Goal: Transaction & Acquisition: Purchase product/service

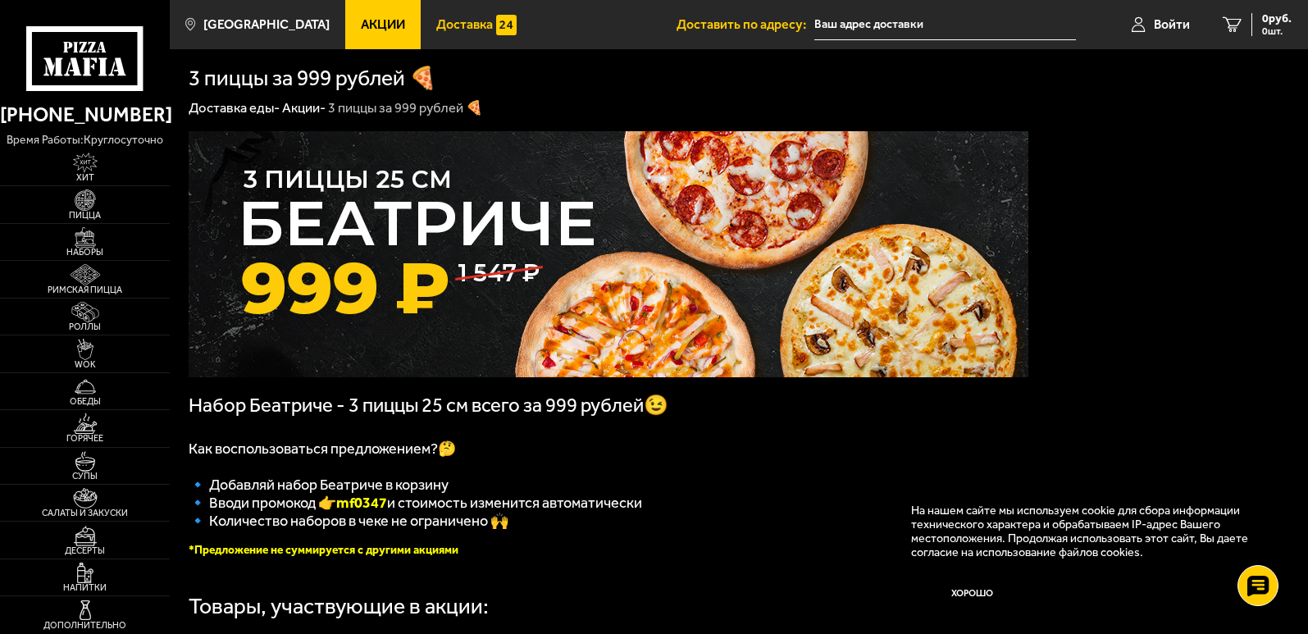
click at [496, 28] on img at bounding box center [506, 25] width 21 height 21
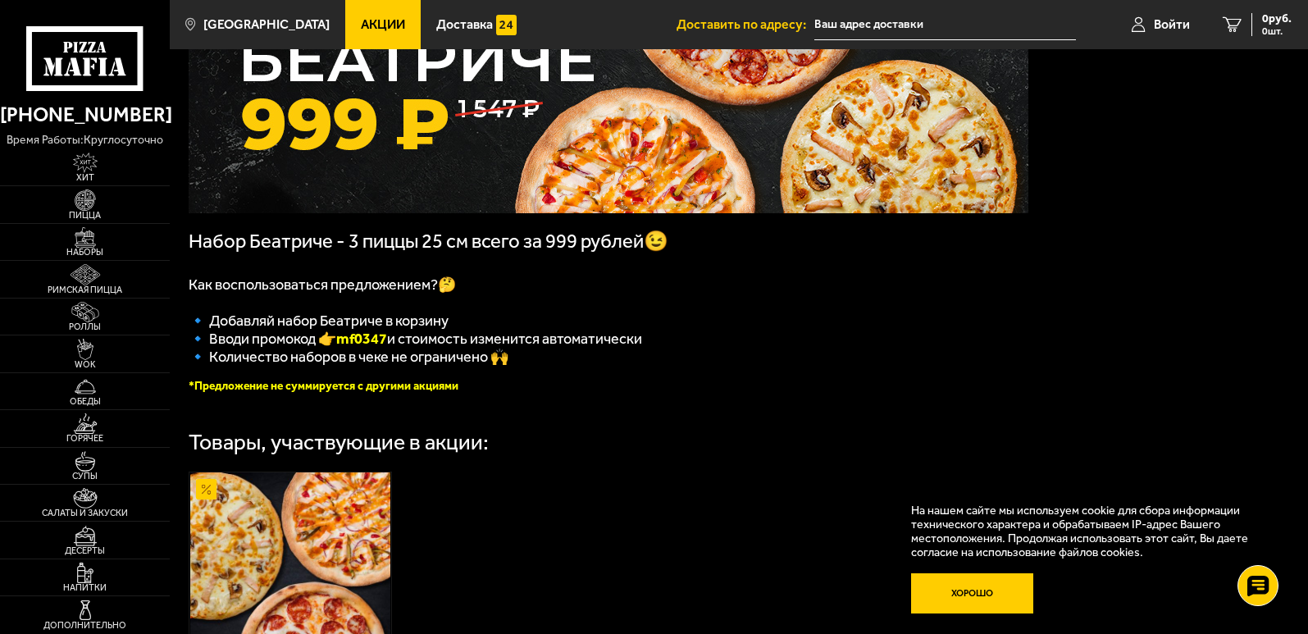
click at [1012, 595] on button "Хорошо" at bounding box center [972, 593] width 123 height 41
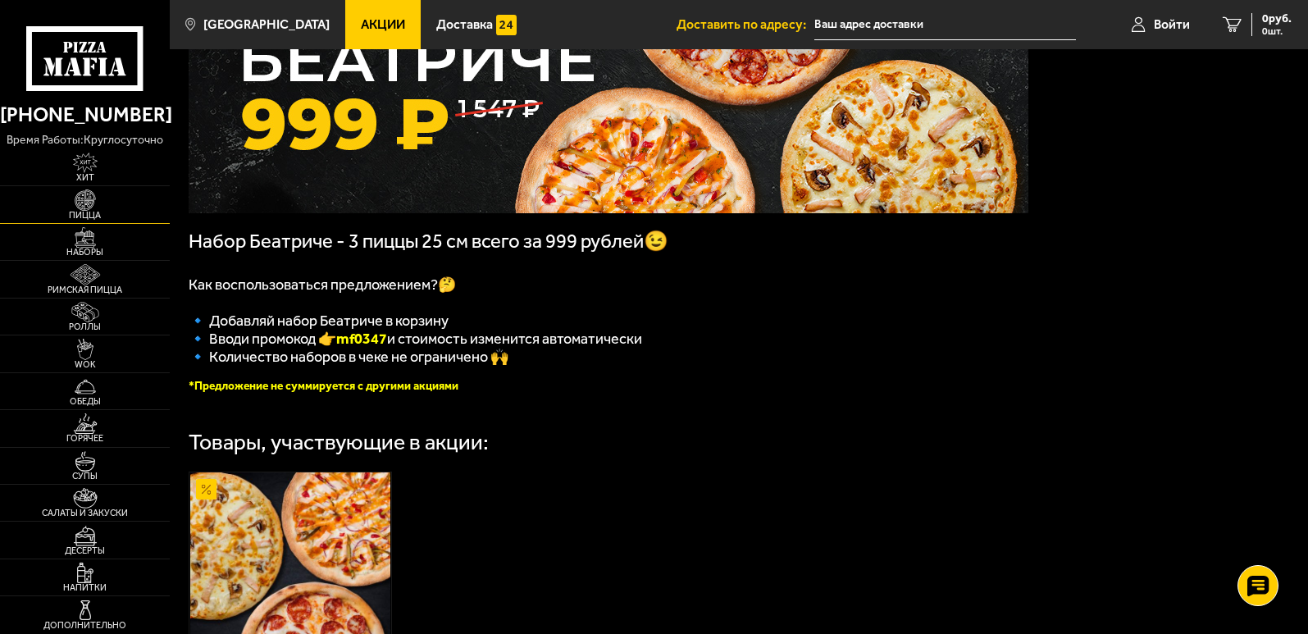
click at [67, 202] on img at bounding box center [85, 199] width 52 height 21
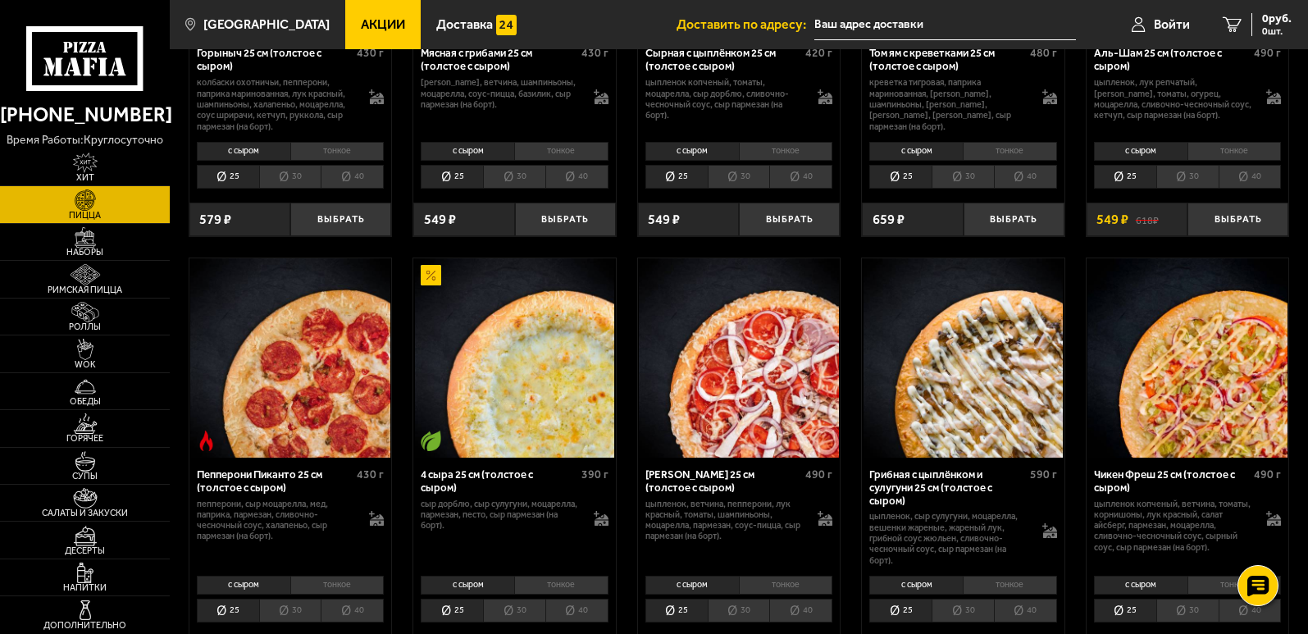
scroll to position [820, 0]
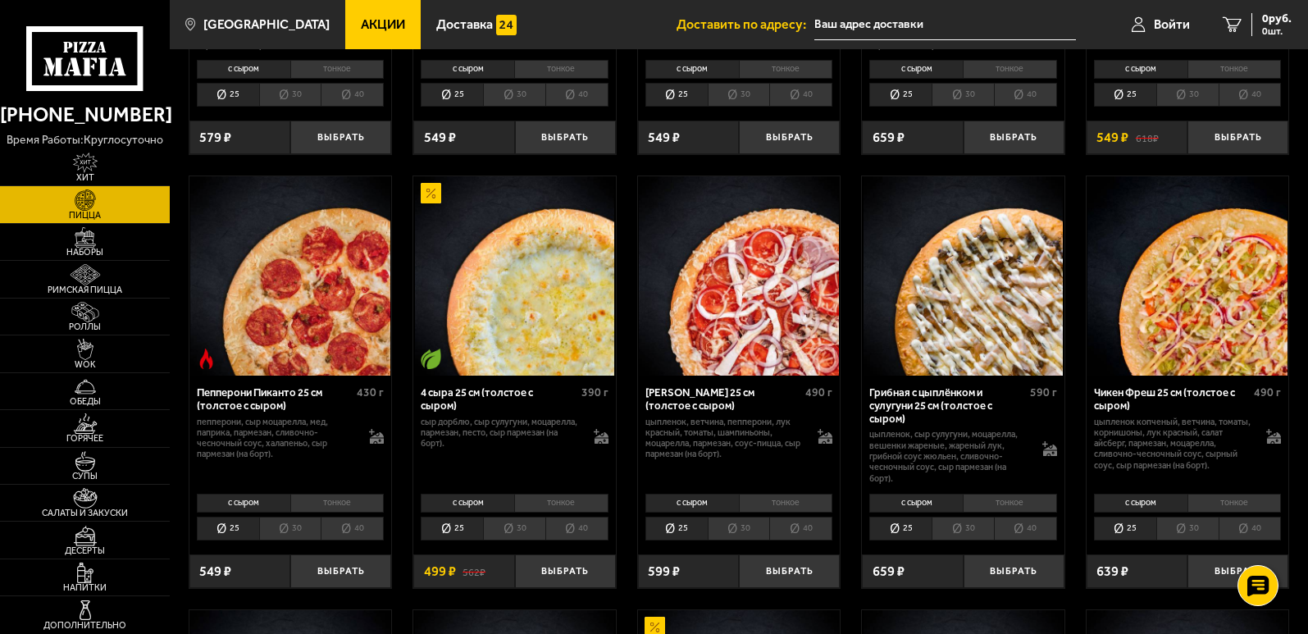
click at [588, 530] on li "40" at bounding box center [576, 528] width 63 height 23
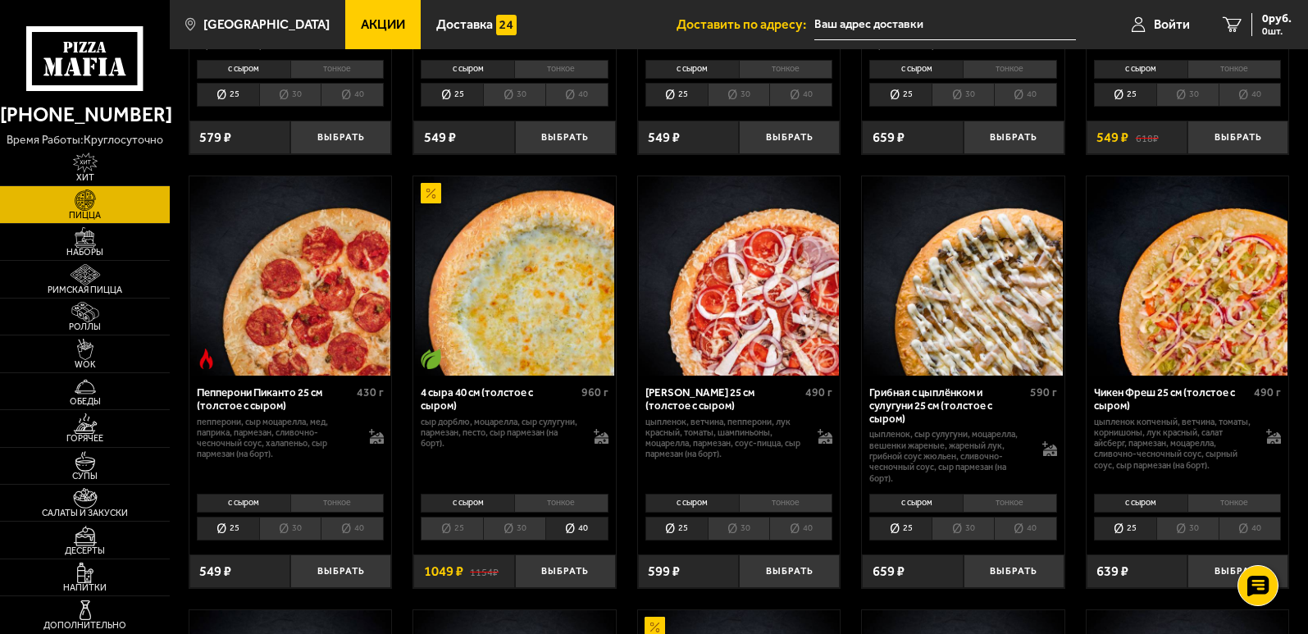
click at [516, 531] on li "30" at bounding box center [514, 528] width 62 height 23
click at [461, 528] on li "25" at bounding box center [452, 528] width 62 height 23
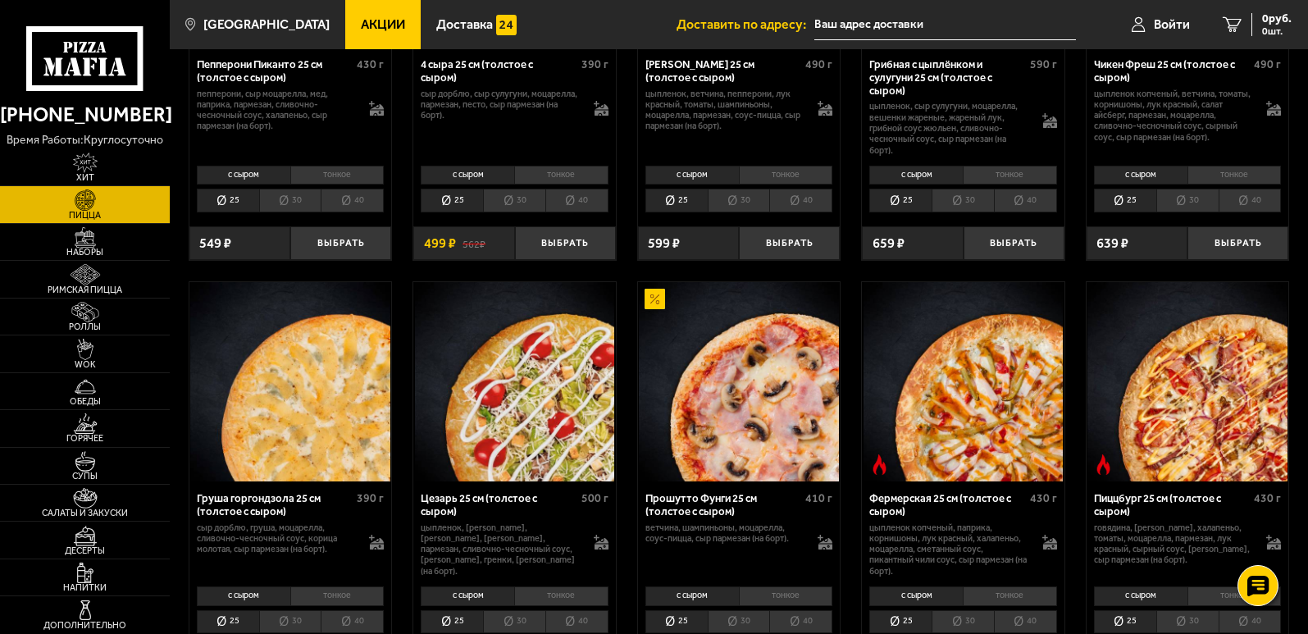
scroll to position [1230, 0]
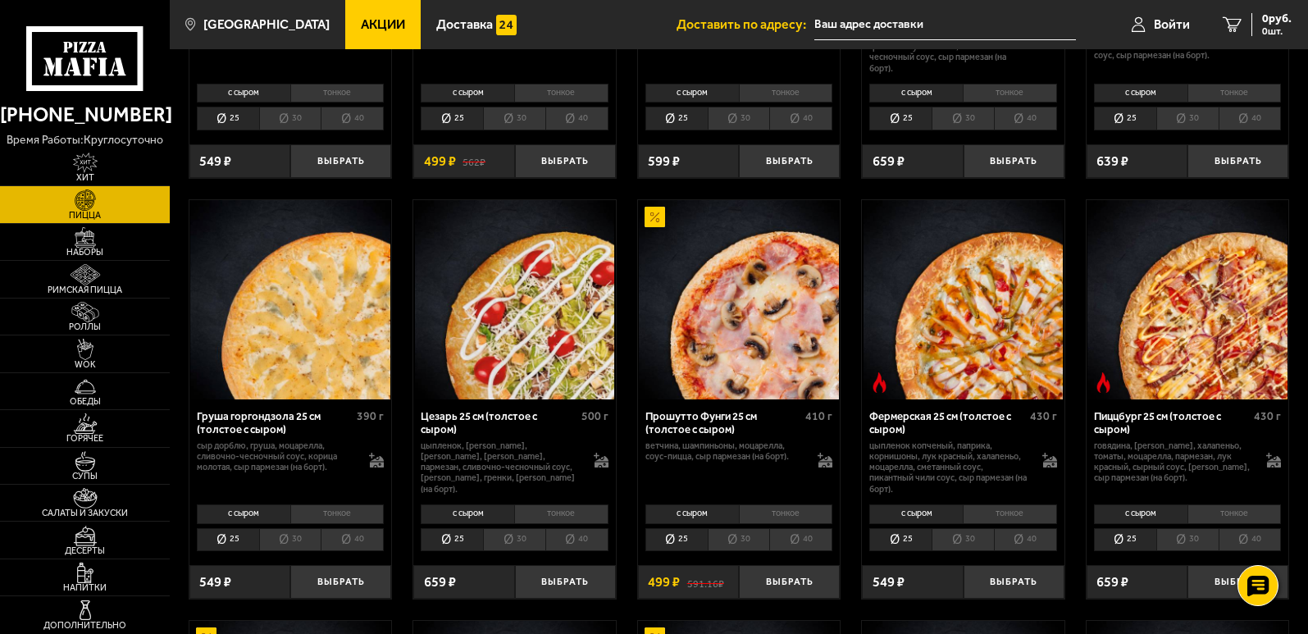
click at [332, 519] on li "тонкое" at bounding box center [337, 514] width 94 height 20
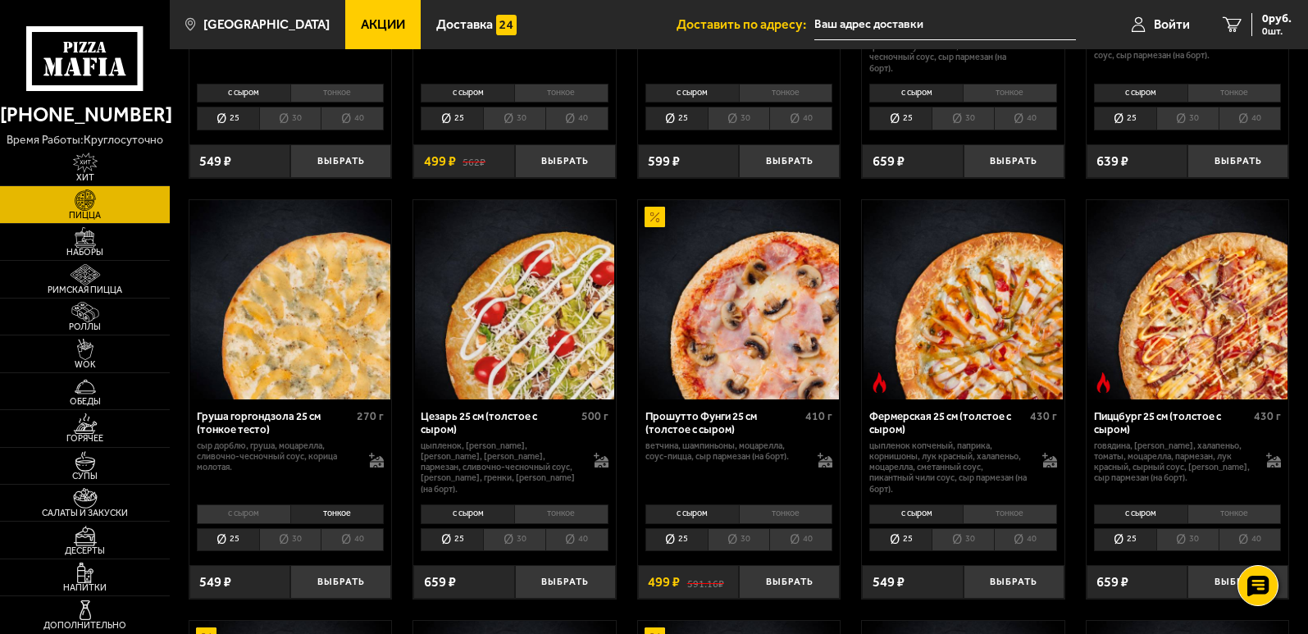
click at [255, 517] on li "с сыром" at bounding box center [243, 514] width 93 height 20
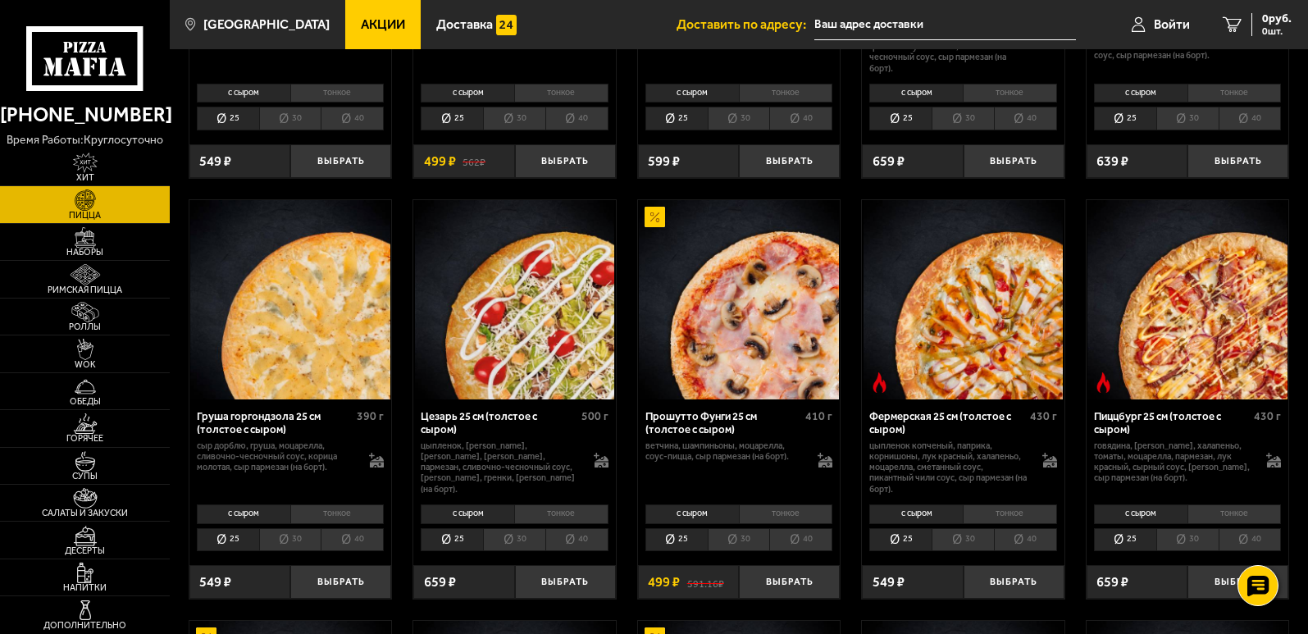
click at [281, 536] on li "30" at bounding box center [290, 539] width 62 height 23
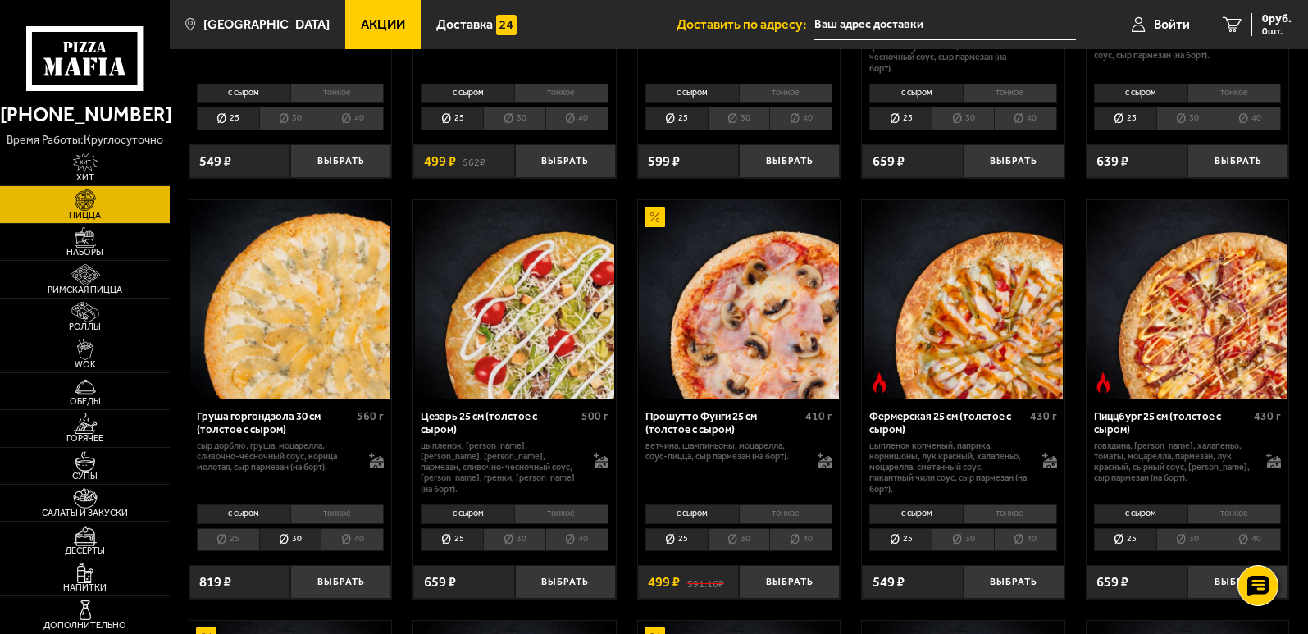
click at [330, 536] on li "40" at bounding box center [352, 539] width 63 height 23
click at [807, 548] on li "40" at bounding box center [800, 539] width 63 height 23
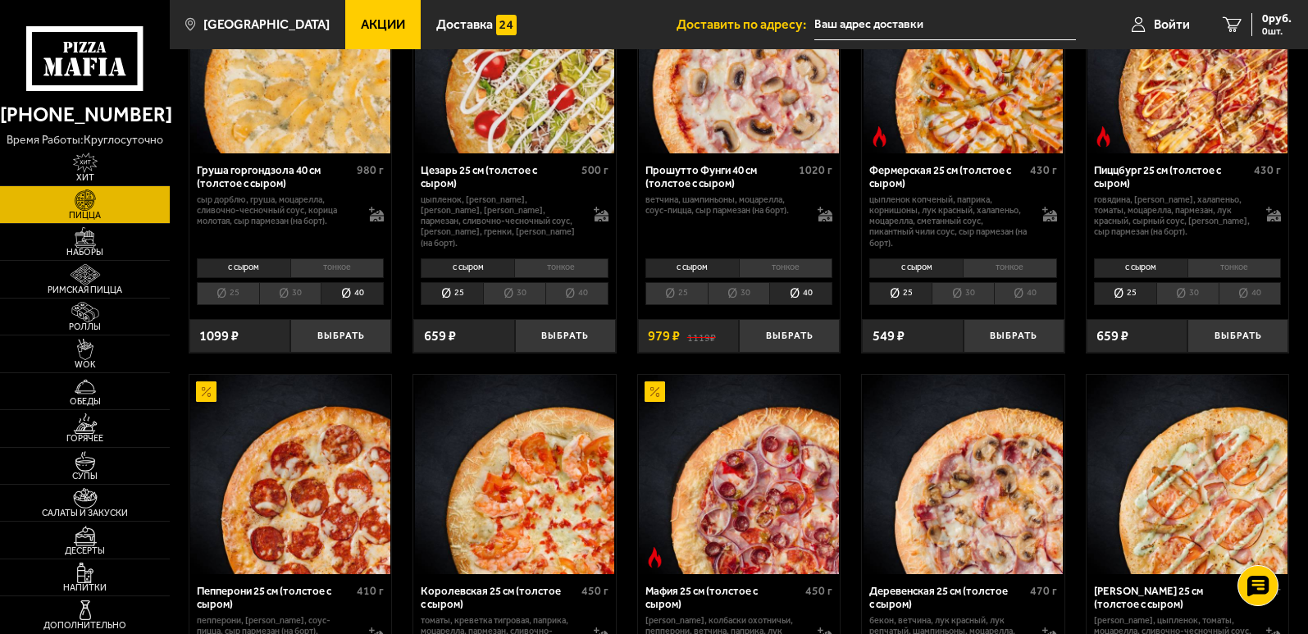
scroll to position [1640, 0]
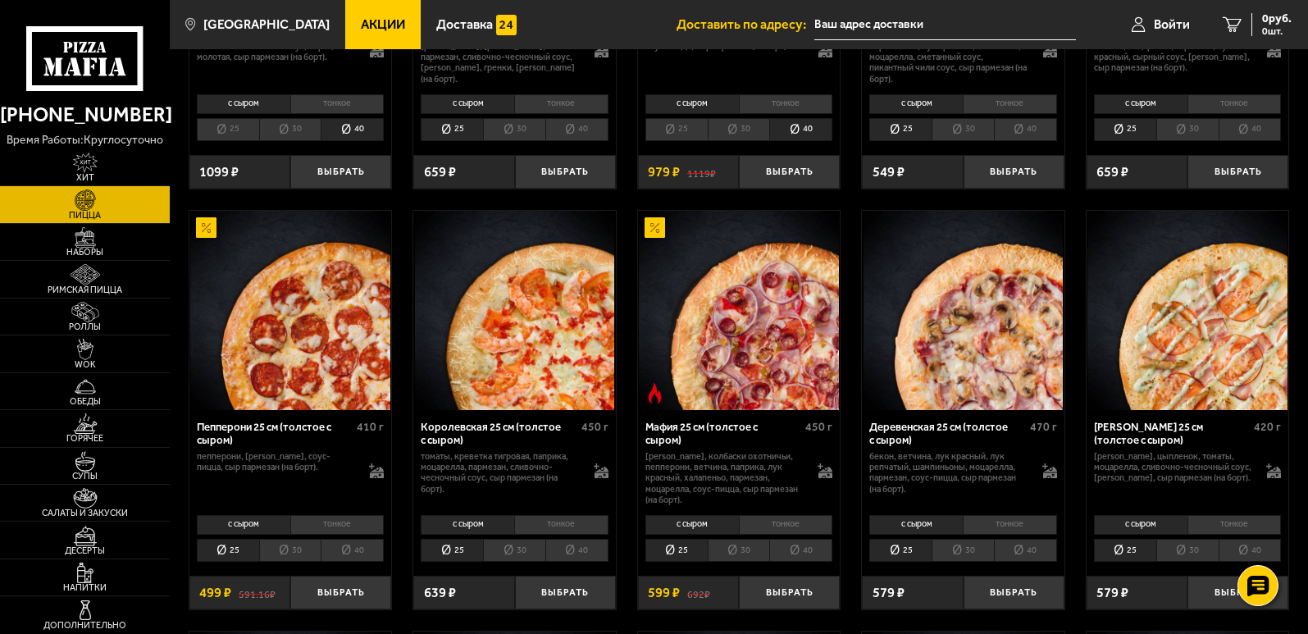
click at [350, 562] on li "40" at bounding box center [352, 550] width 63 height 23
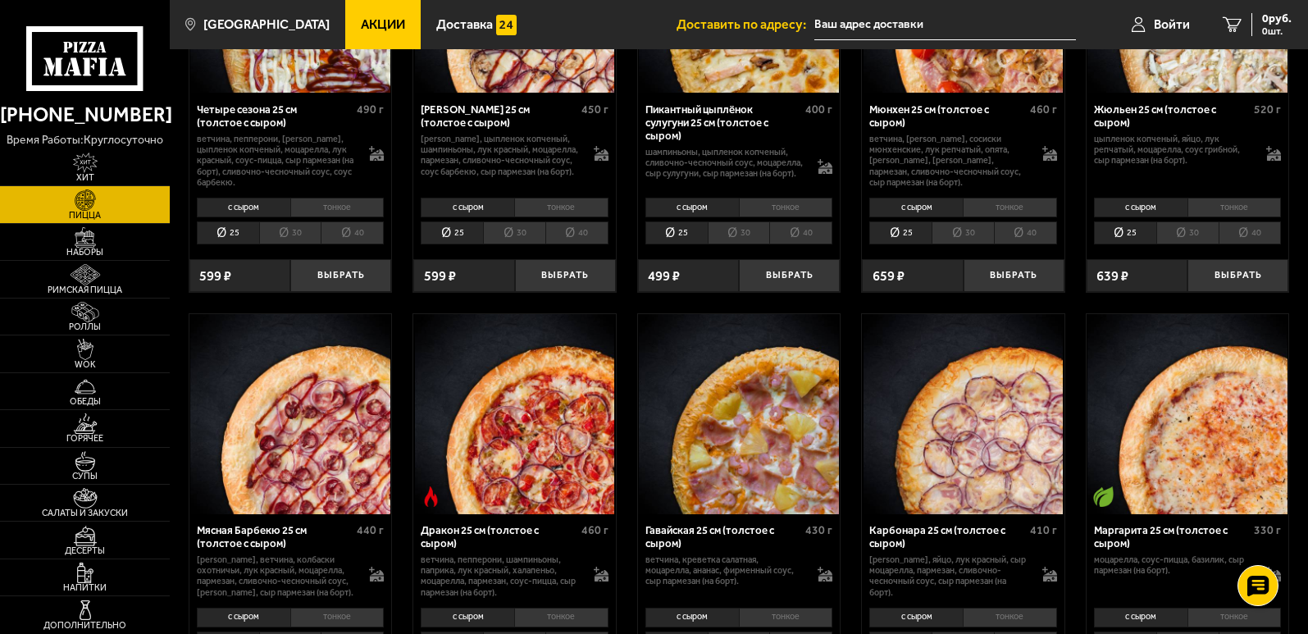
scroll to position [2132, 0]
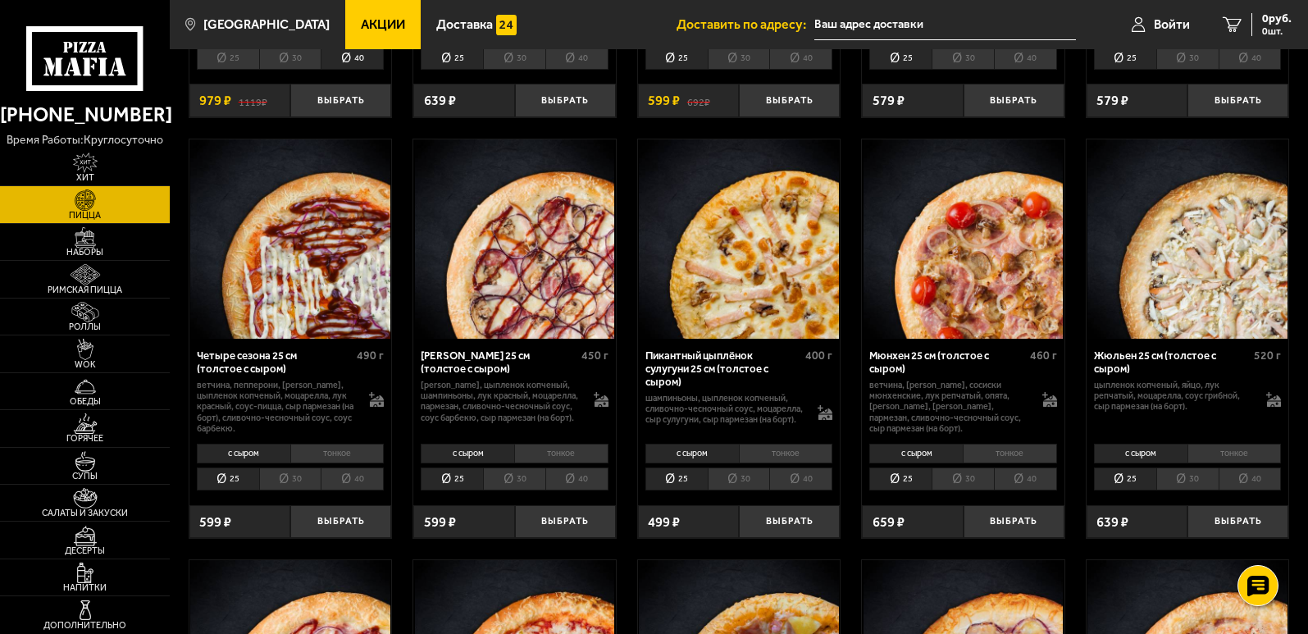
click at [1025, 490] on li "40" at bounding box center [1025, 478] width 63 height 23
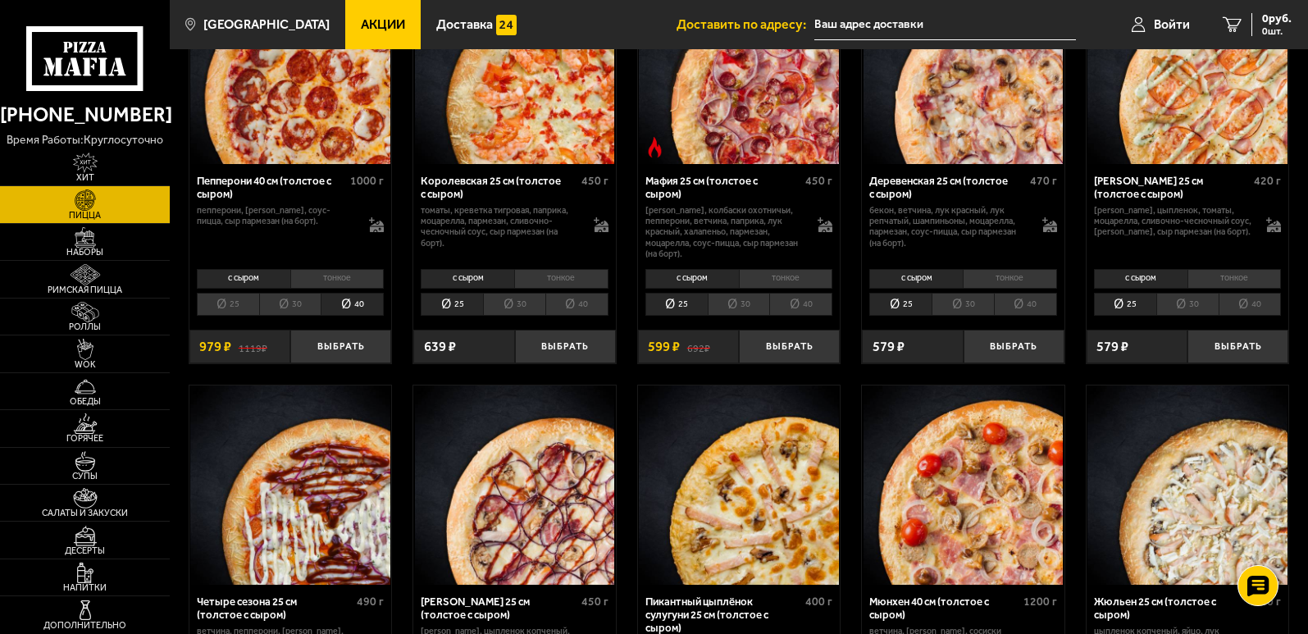
scroll to position [1804, 0]
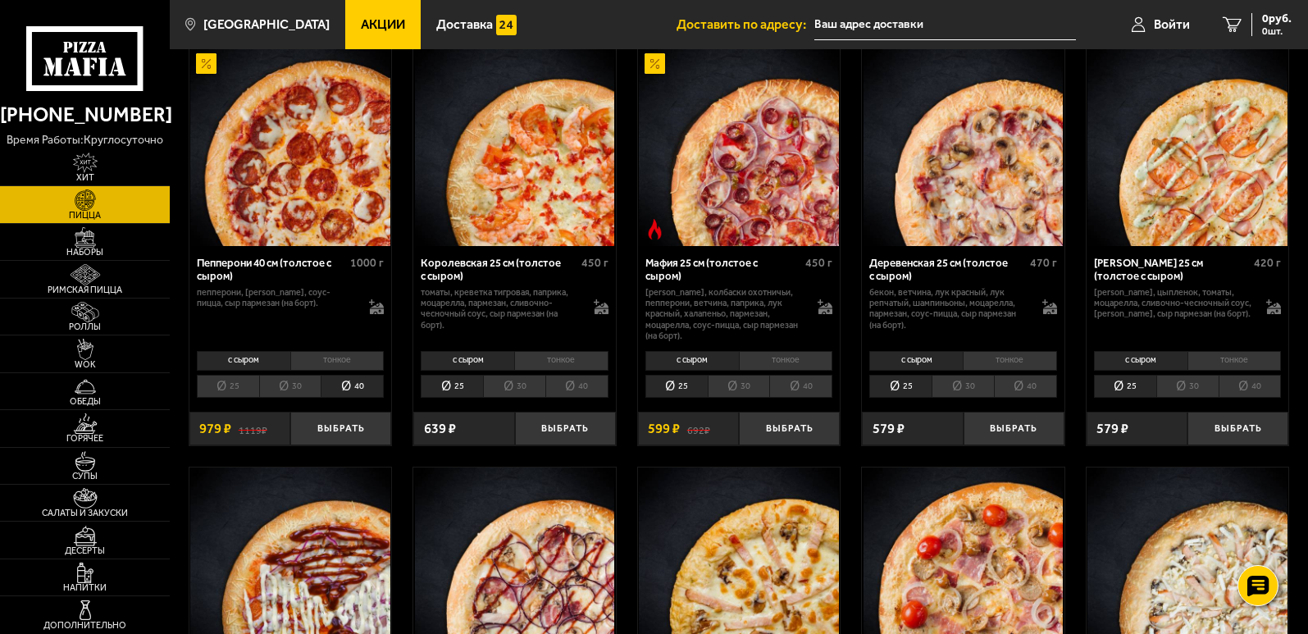
click at [1019, 394] on li "40" at bounding box center [1025, 386] width 63 height 23
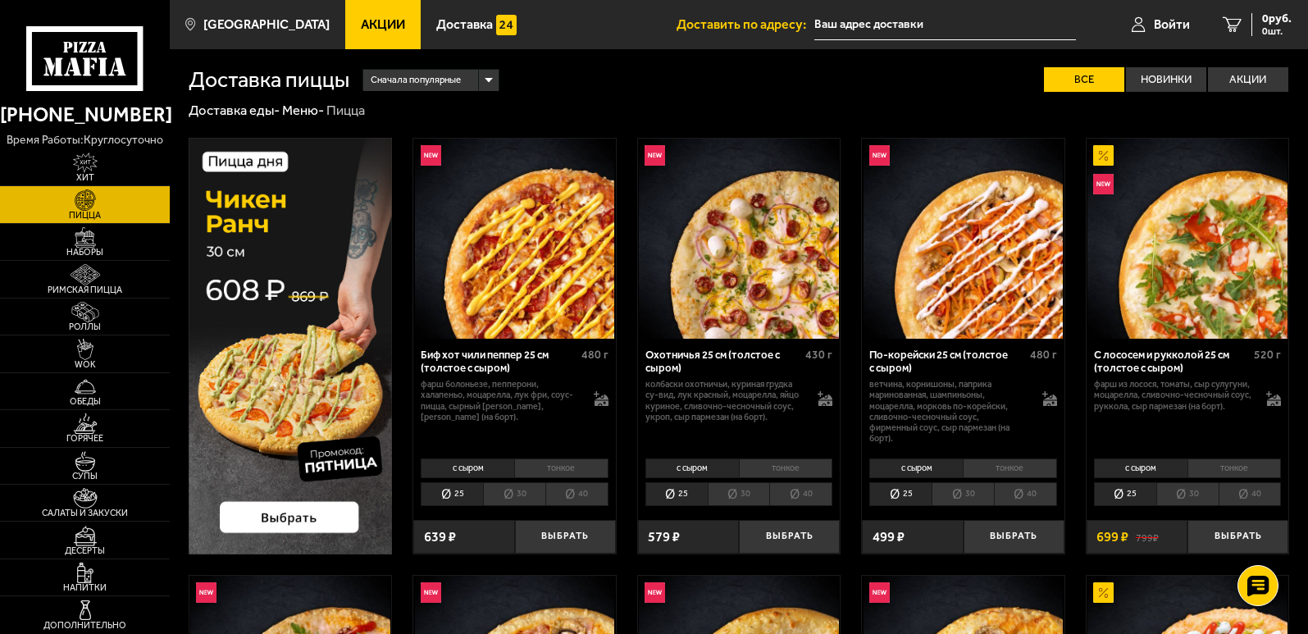
scroll to position [82, 0]
